Goal: Transaction & Acquisition: Register for event/course

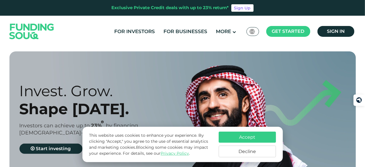
click at [247, 136] on button "Accept" at bounding box center [247, 137] width 57 height 11
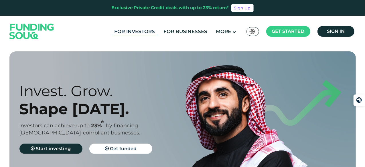
click at [129, 29] on link "For Investors" at bounding box center [134, 31] width 43 height 9
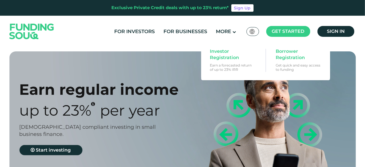
type tc-range-slider "4"
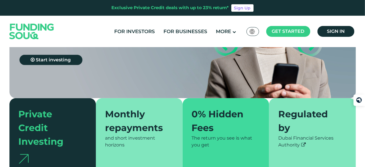
scroll to position [41, 0]
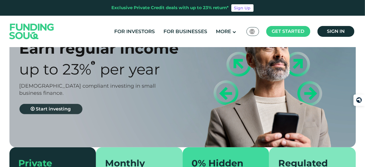
click at [41, 106] on link "Start investing" at bounding box center [50, 109] width 63 height 10
type tc-range-slider "4"
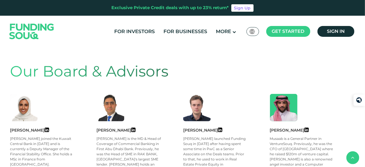
scroll to position [220, 0]
click at [218, 130] on icon at bounding box center [220, 129] width 4 height 5
